Goal: Information Seeking & Learning: Learn about a topic

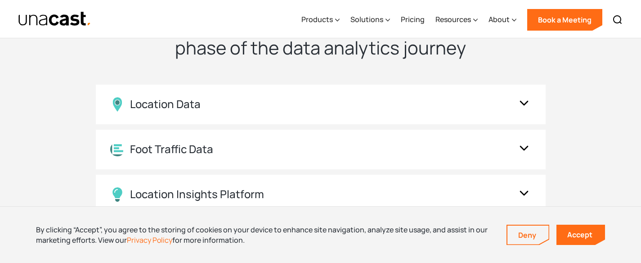
click at [328, 99] on div "Location Data" at bounding box center [311, 104] width 403 height 14
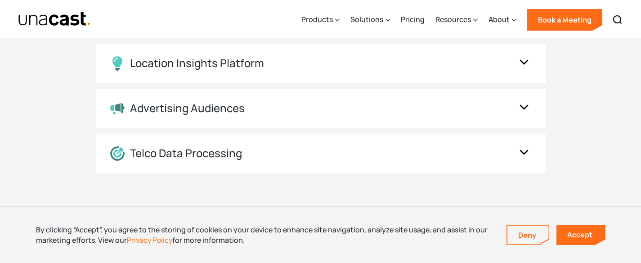
click at [299, 65] on div "Location Insights Platform" at bounding box center [311, 63] width 403 height 14
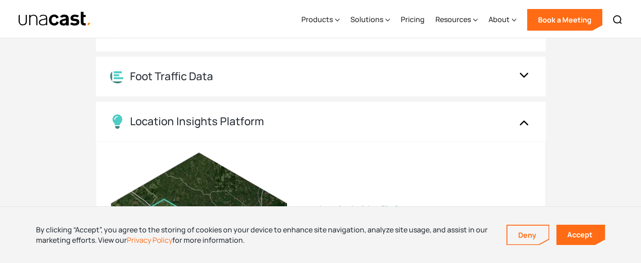
scroll to position [844, 0]
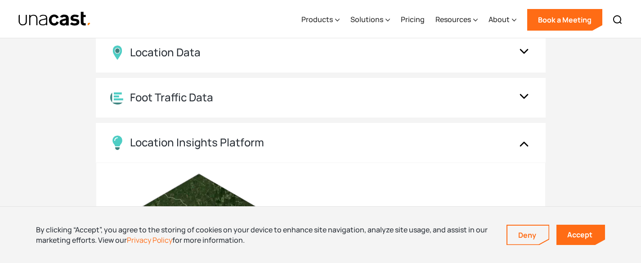
click at [330, 94] on div "Foot Traffic Data" at bounding box center [311, 97] width 403 height 14
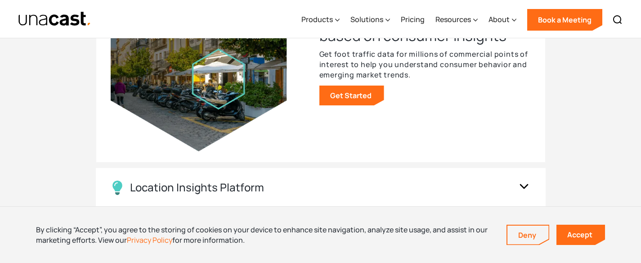
scroll to position [1134, 0]
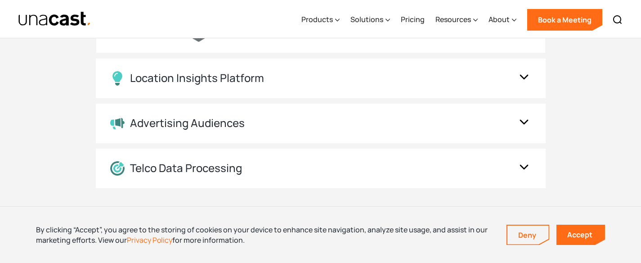
click at [283, 122] on div "Advertising Audiences" at bounding box center [311, 123] width 403 height 13
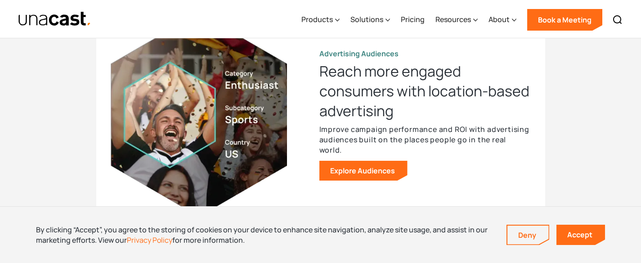
scroll to position [1162, 0]
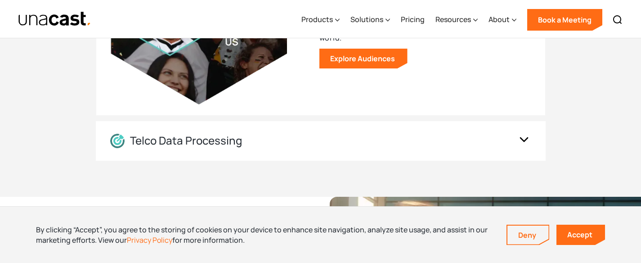
click at [304, 130] on div "Telco Data Processing" at bounding box center [321, 141] width 450 height 40
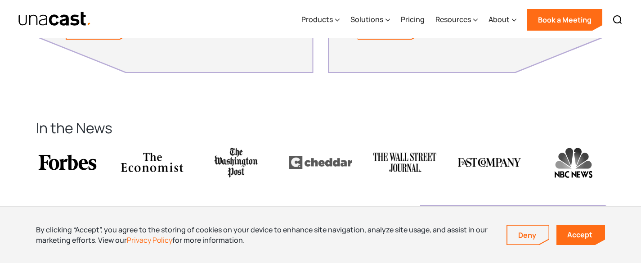
scroll to position [1971, 0]
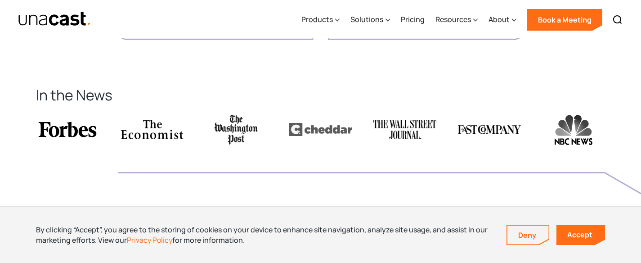
click at [590, 231] on link "Accept" at bounding box center [581, 235] width 49 height 20
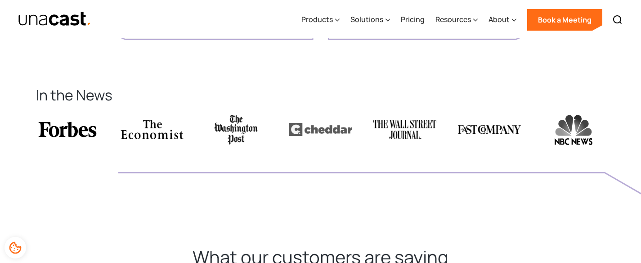
click at [383, 24] on div "Solutions" at bounding box center [367, 19] width 33 height 11
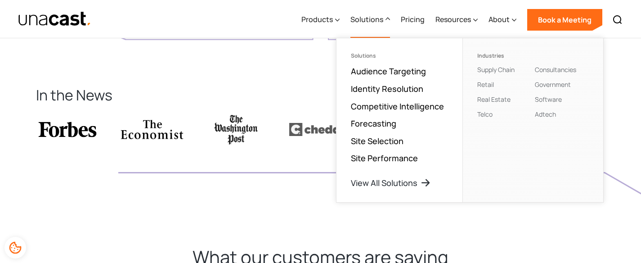
click at [331, 21] on div "Products" at bounding box center [318, 19] width 32 height 11
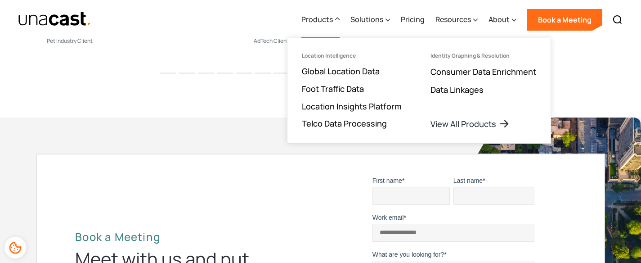
scroll to position [2488, 0]
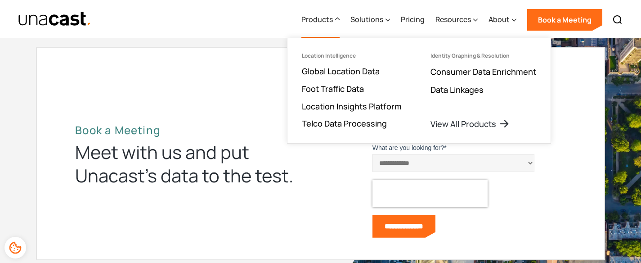
click at [251, 113] on div "**********" at bounding box center [320, 155] width 513 height 172
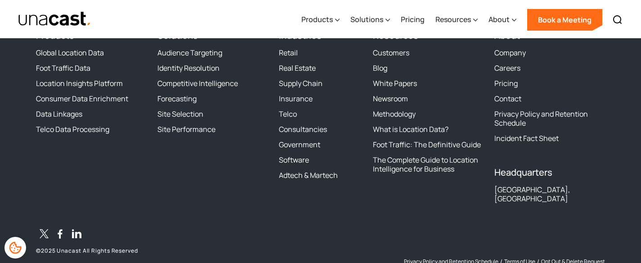
scroll to position [2828, 0]
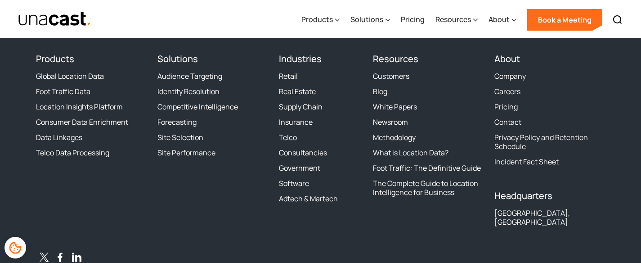
click at [88, 81] on link "Global Location Data" at bounding box center [70, 76] width 68 height 9
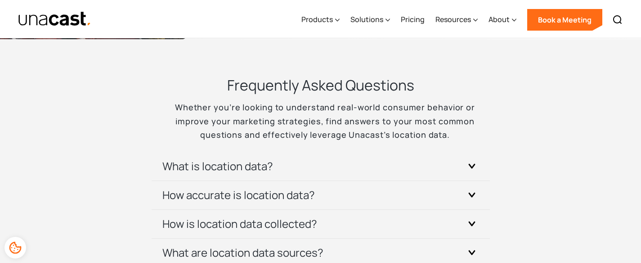
scroll to position [2741, 0]
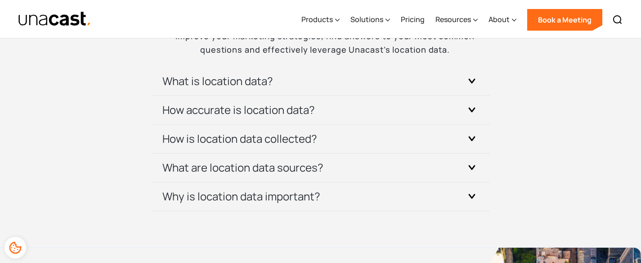
click at [297, 71] on div "What is location data?" at bounding box center [320, 81] width 317 height 28
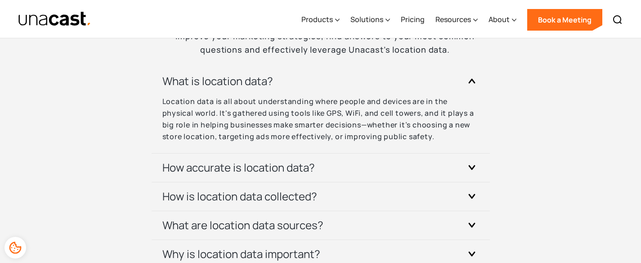
scroll to position [2773, 0]
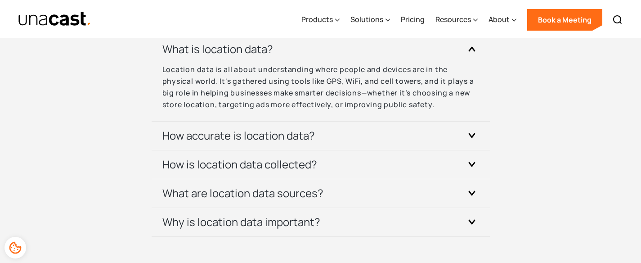
click at [280, 128] on h3 "How accurate is location data?" at bounding box center [238, 135] width 153 height 14
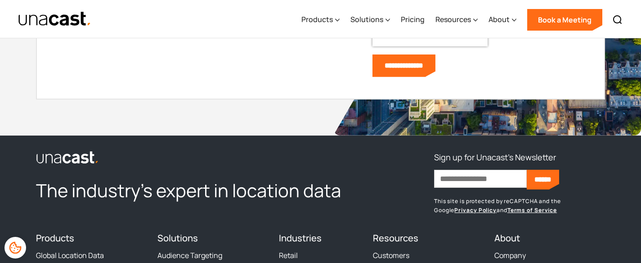
scroll to position [3278, 0]
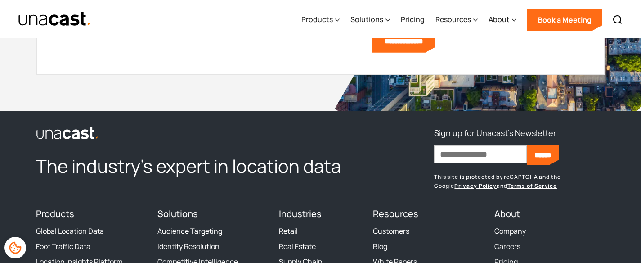
click at [377, 22] on div "Solutions" at bounding box center [367, 19] width 33 height 11
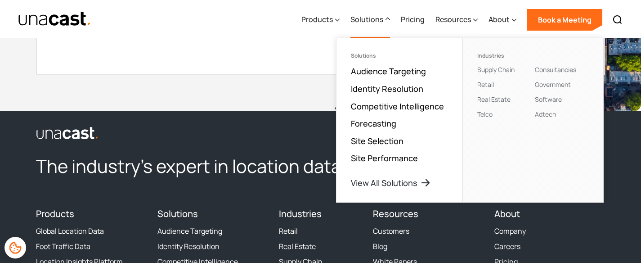
click at [330, 24] on div "Products" at bounding box center [318, 19] width 32 height 11
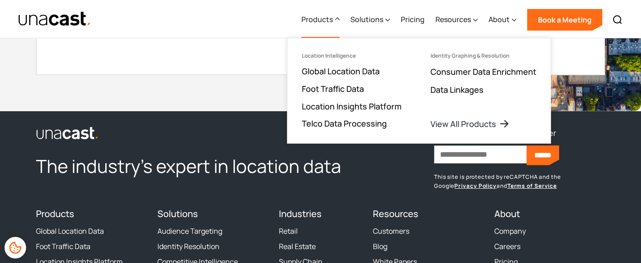
click at [348, 84] on link "Foot Traffic Data" at bounding box center [333, 88] width 62 height 11
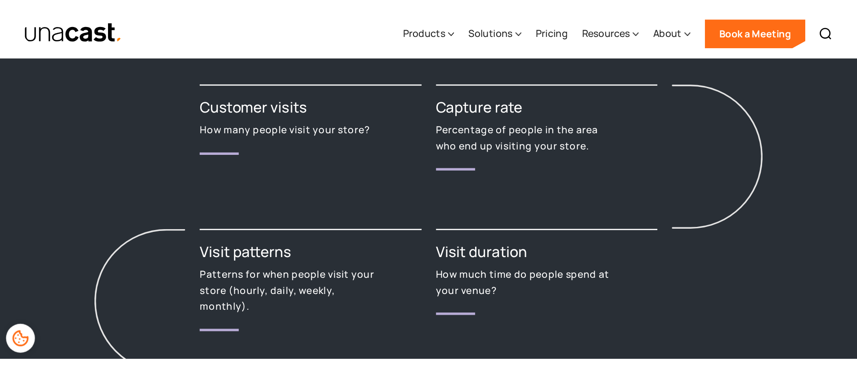
scroll to position [1089, 0]
